Goal: Check status: Check status

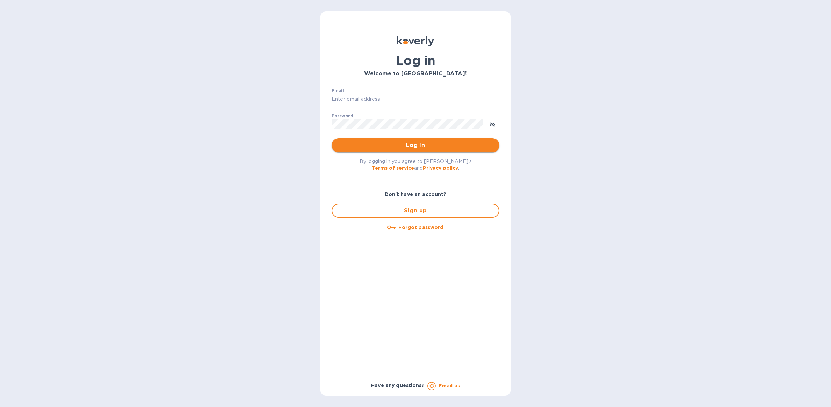
type input "[PERSON_NAME][EMAIL_ADDRESS][DOMAIN_NAME]"
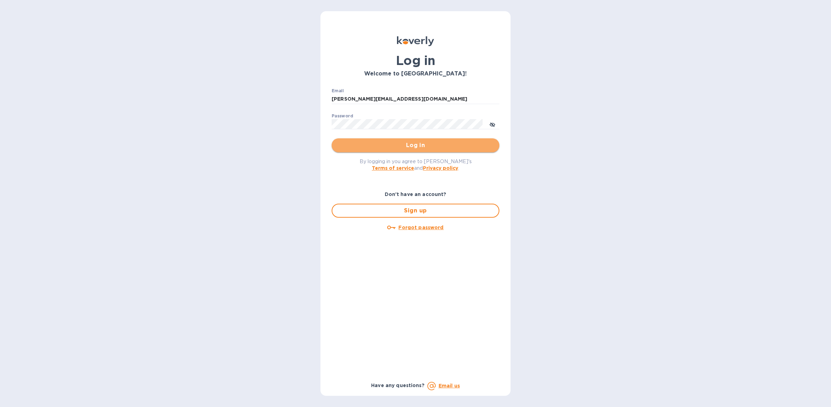
click at [419, 142] on span "Log in" at bounding box center [415, 145] width 157 height 8
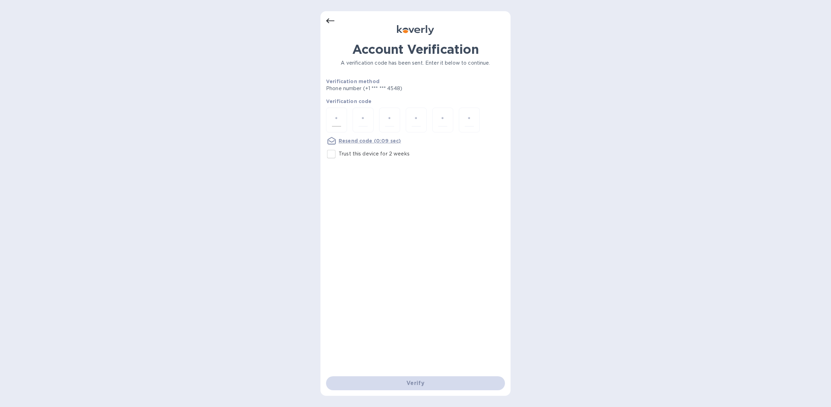
click at [341, 117] on input "number" at bounding box center [336, 120] width 9 height 13
type input "5"
type input "3"
type input "5"
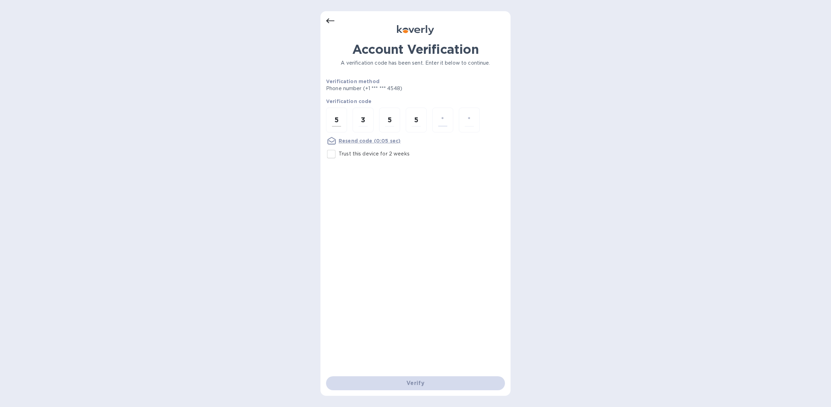
type input "7"
type input "3"
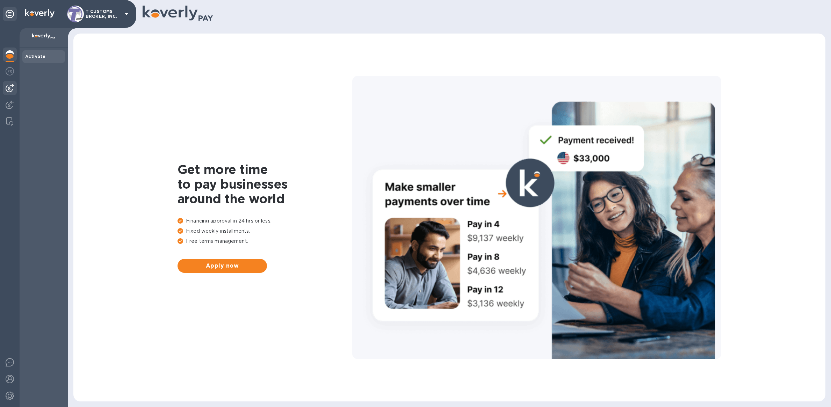
click at [9, 90] on img at bounding box center [10, 88] width 8 height 8
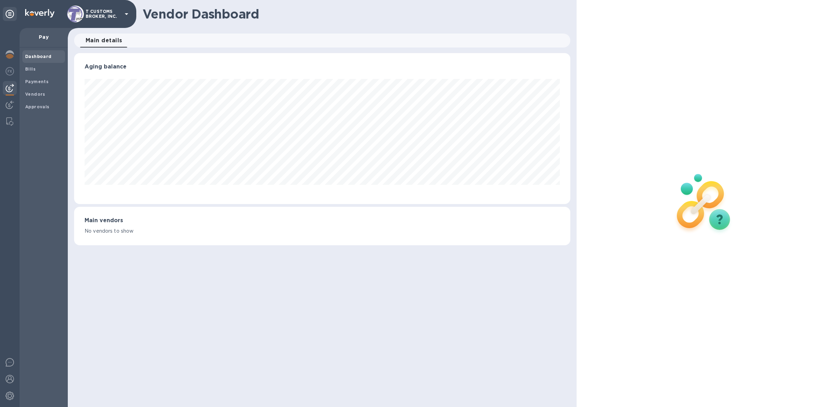
scroll to position [151, 496]
click at [50, 74] on div "Bills" at bounding box center [43, 69] width 43 height 13
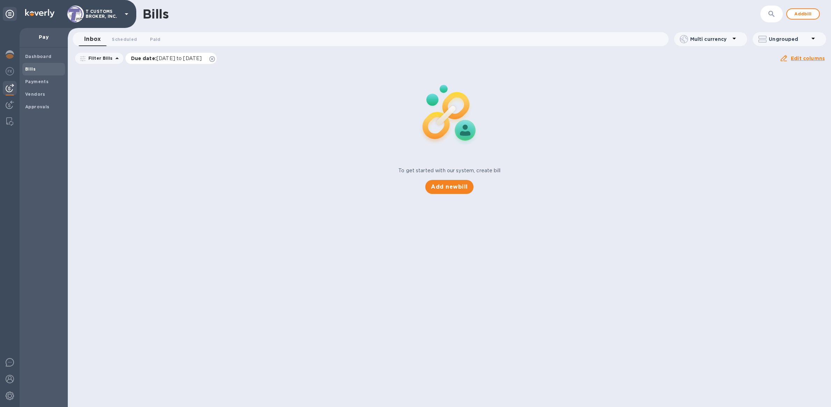
click at [215, 57] on icon at bounding box center [212, 59] width 6 height 6
click at [770, 14] on icon "button" at bounding box center [771, 14] width 8 height 8
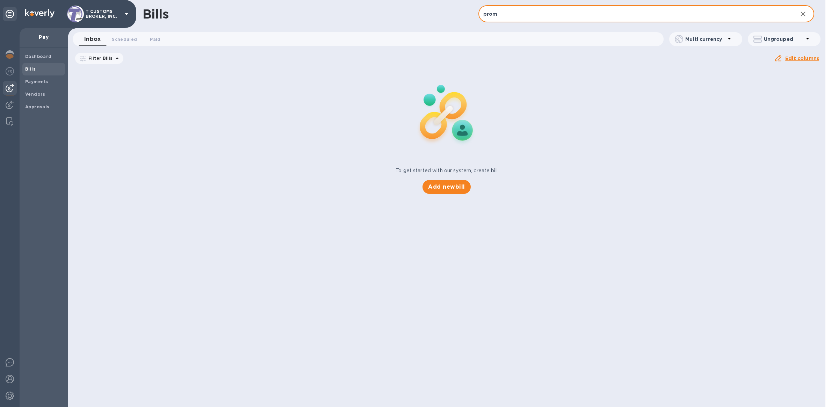
click at [689, 21] on input "prom" at bounding box center [634, 14] width 313 height 17
type input "PROMPT"
click at [42, 84] on b "Payments" at bounding box center [36, 81] width 23 height 5
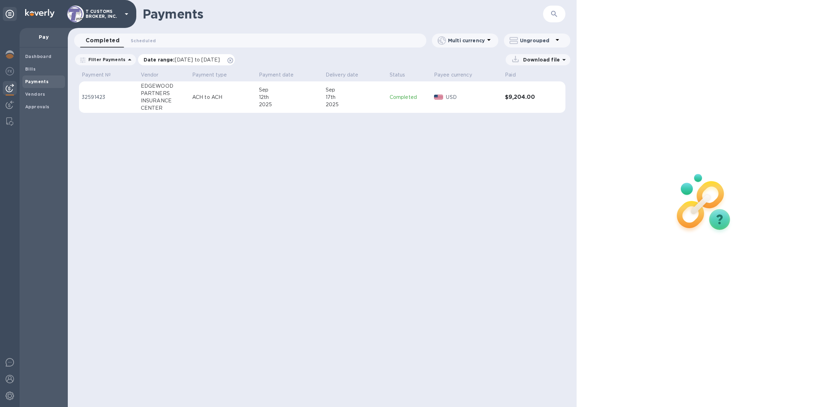
click at [233, 61] on icon at bounding box center [230, 61] width 6 height 6
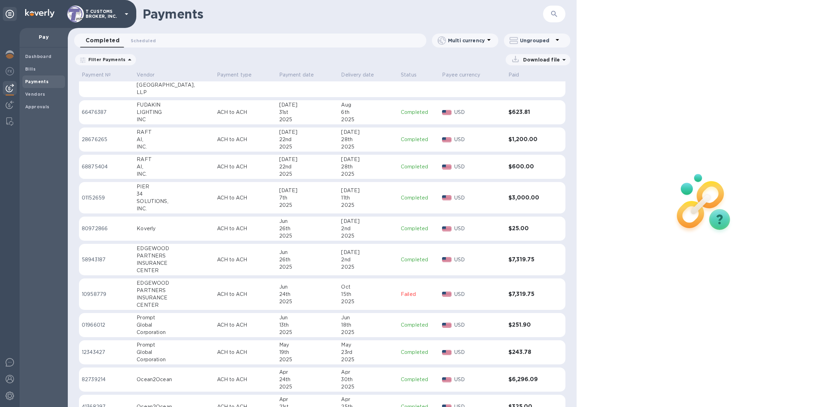
scroll to position [137, 0]
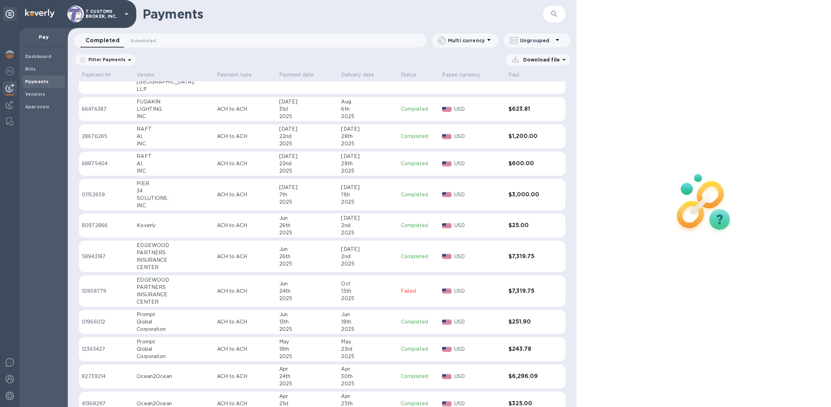
click at [483, 321] on p "USD" at bounding box center [478, 321] width 49 height 7
